Goal: Subscribe to service/newsletter

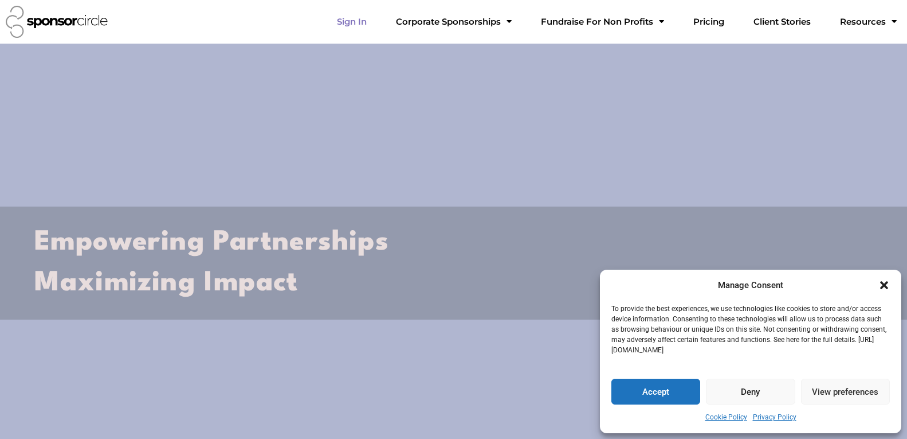
click at [376, 22] on link "Sign In" at bounding box center [352, 21] width 48 height 23
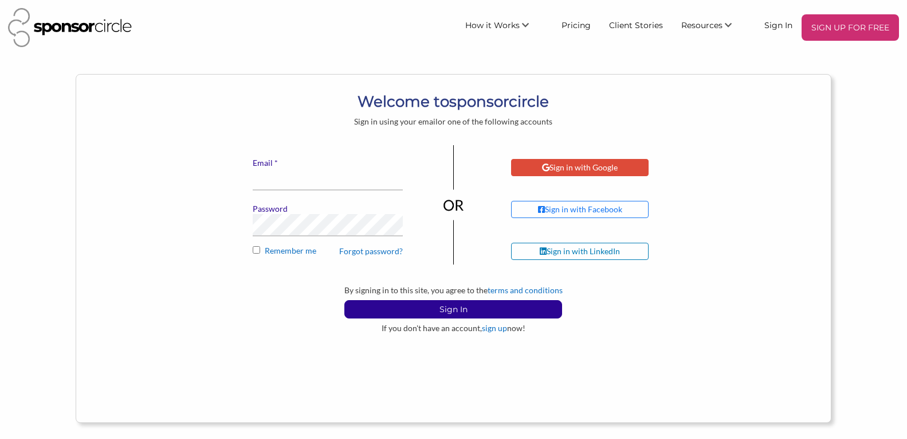
click at [588, 171] on div "Sign in with Google" at bounding box center [580, 167] width 76 height 10
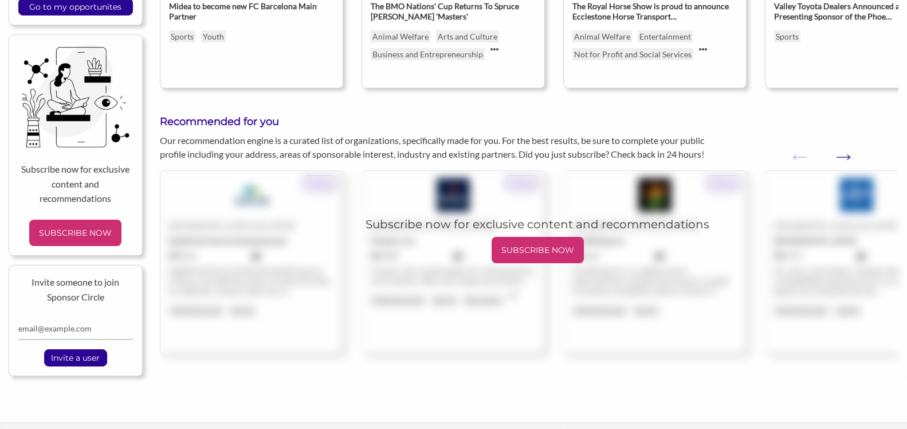
scroll to position [437, 0]
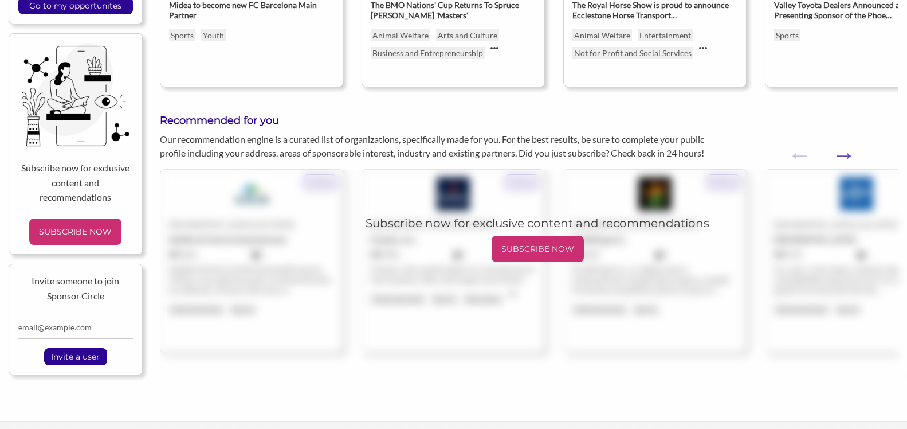
drag, startPoint x: 914, startPoint y: 49, endPoint x: 917, endPoint y: 226, distance: 176.6
click at [538, 257] on p "SUBSCRIBE NOW" at bounding box center [537, 248] width 83 height 17
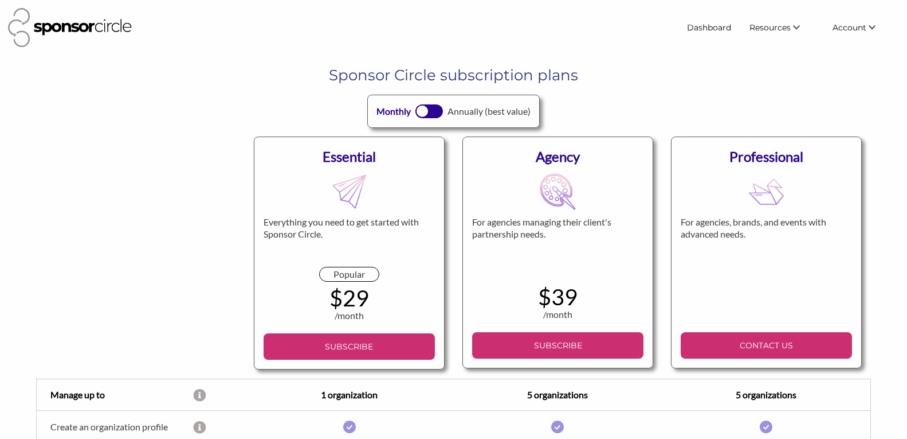
click at [426, 114] on div at bounding box center [423, 111] width 12 height 12
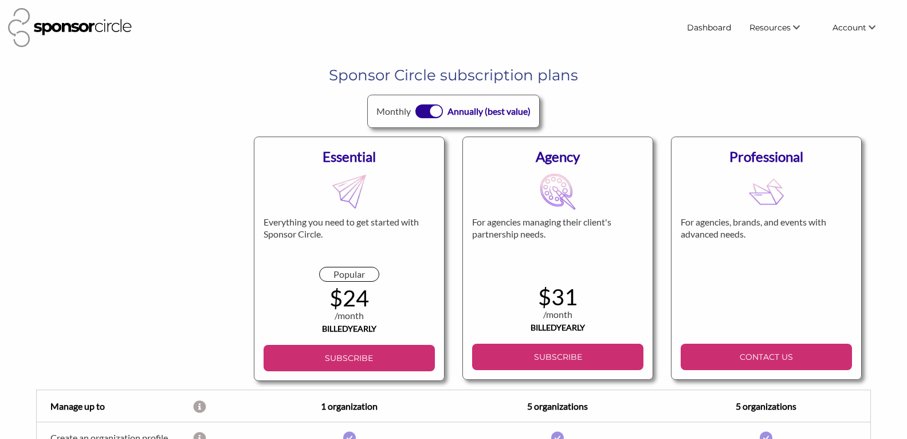
click at [436, 113] on div at bounding box center [437, 111] width 12 height 12
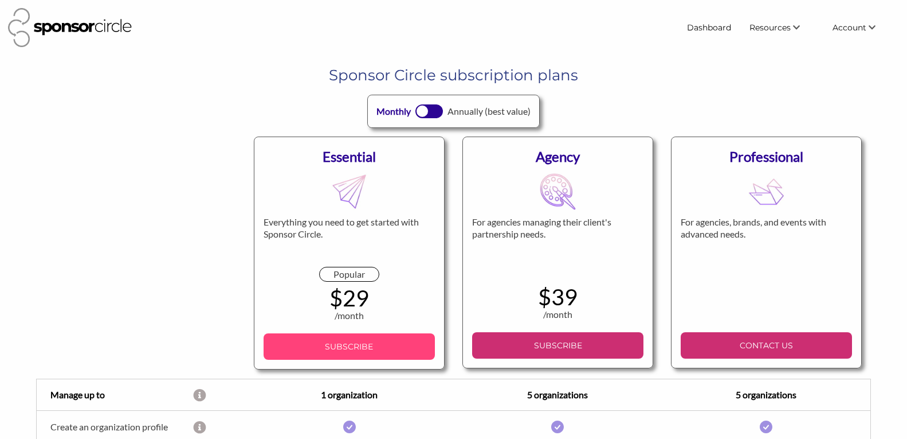
click at [359, 347] on p "SUBSCRIBE" at bounding box center [349, 346] width 162 height 17
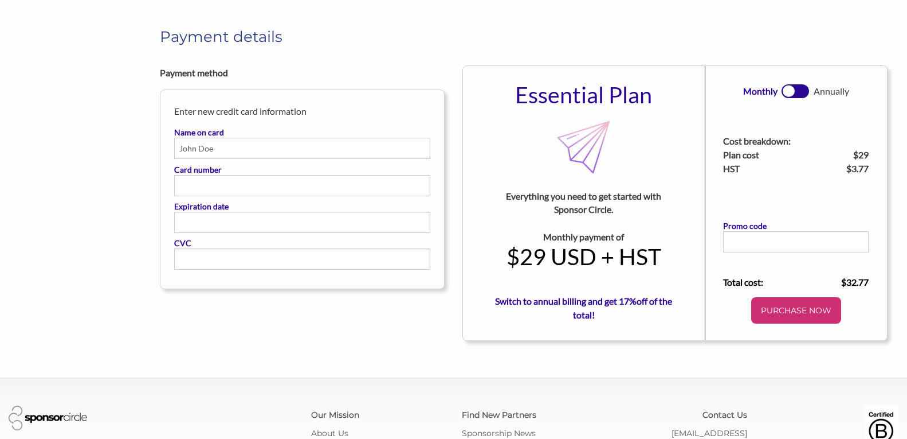
scroll to position [50, 0]
